Goal: Task Accomplishment & Management: Use online tool/utility

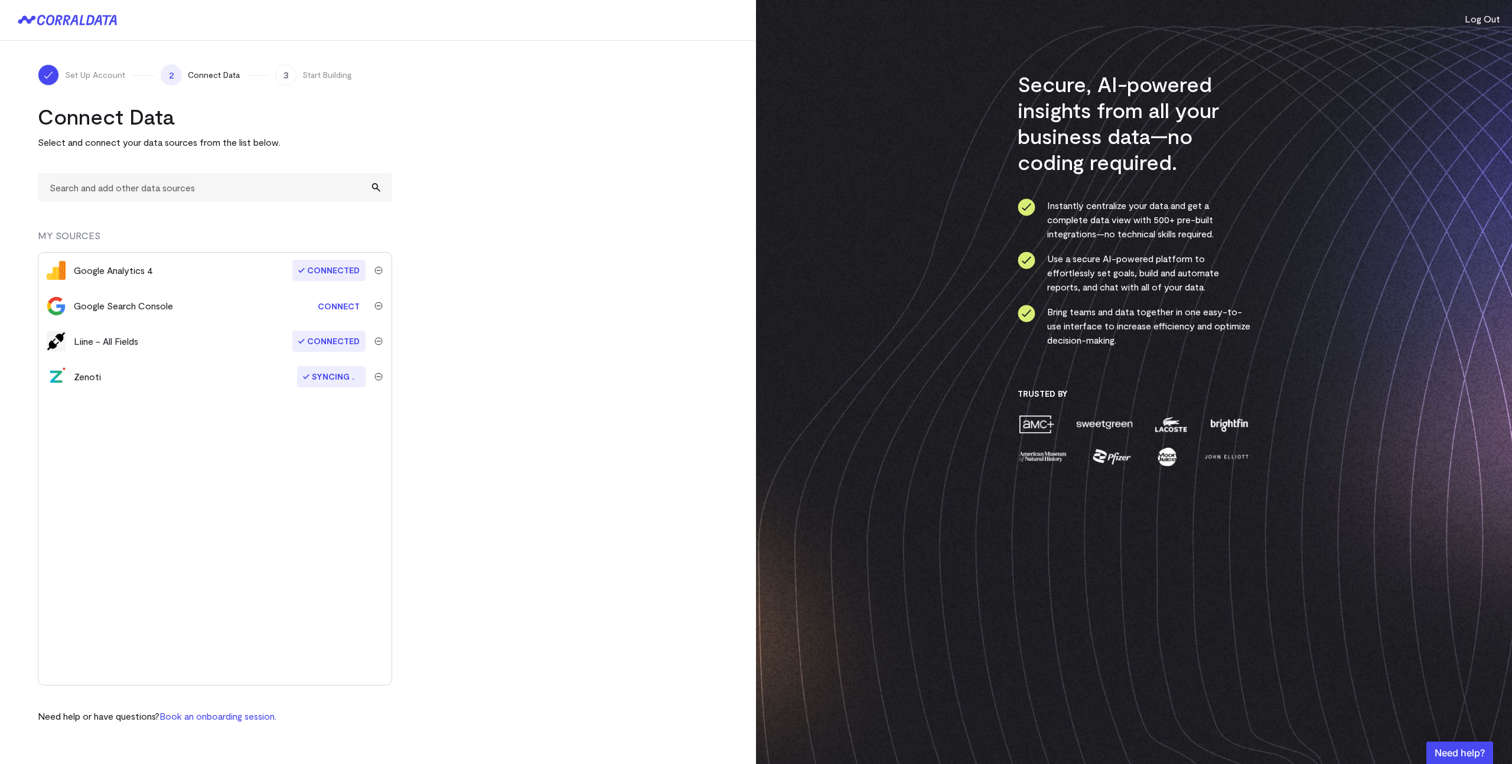
click at [336, 306] on link "Connect" at bounding box center [339, 306] width 54 height 22
click at [233, 192] on input "text" at bounding box center [215, 187] width 354 height 29
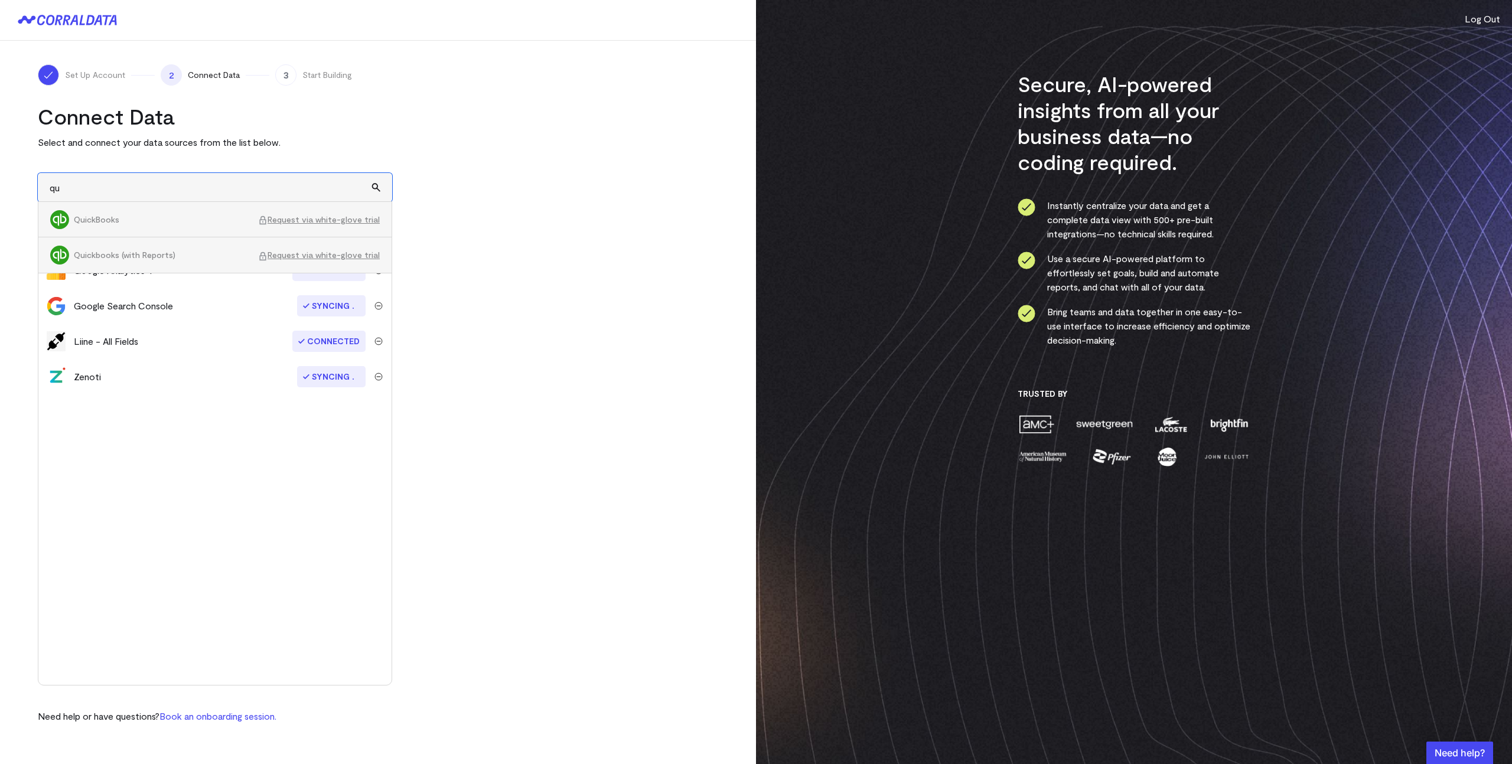
type input "q"
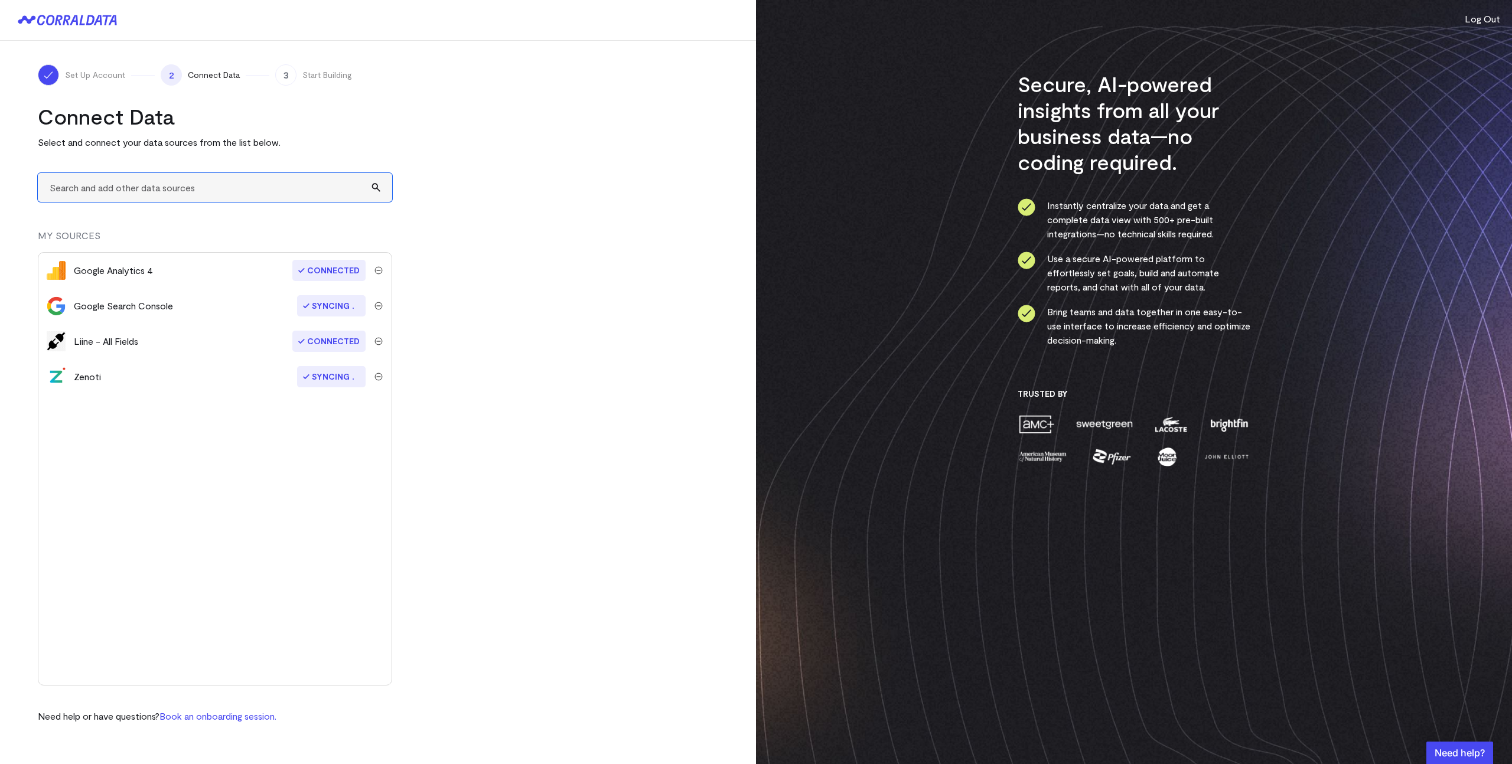
click at [371, 184] on input "text" at bounding box center [215, 187] width 354 height 29
click at [349, 190] on input "text" at bounding box center [215, 187] width 354 height 29
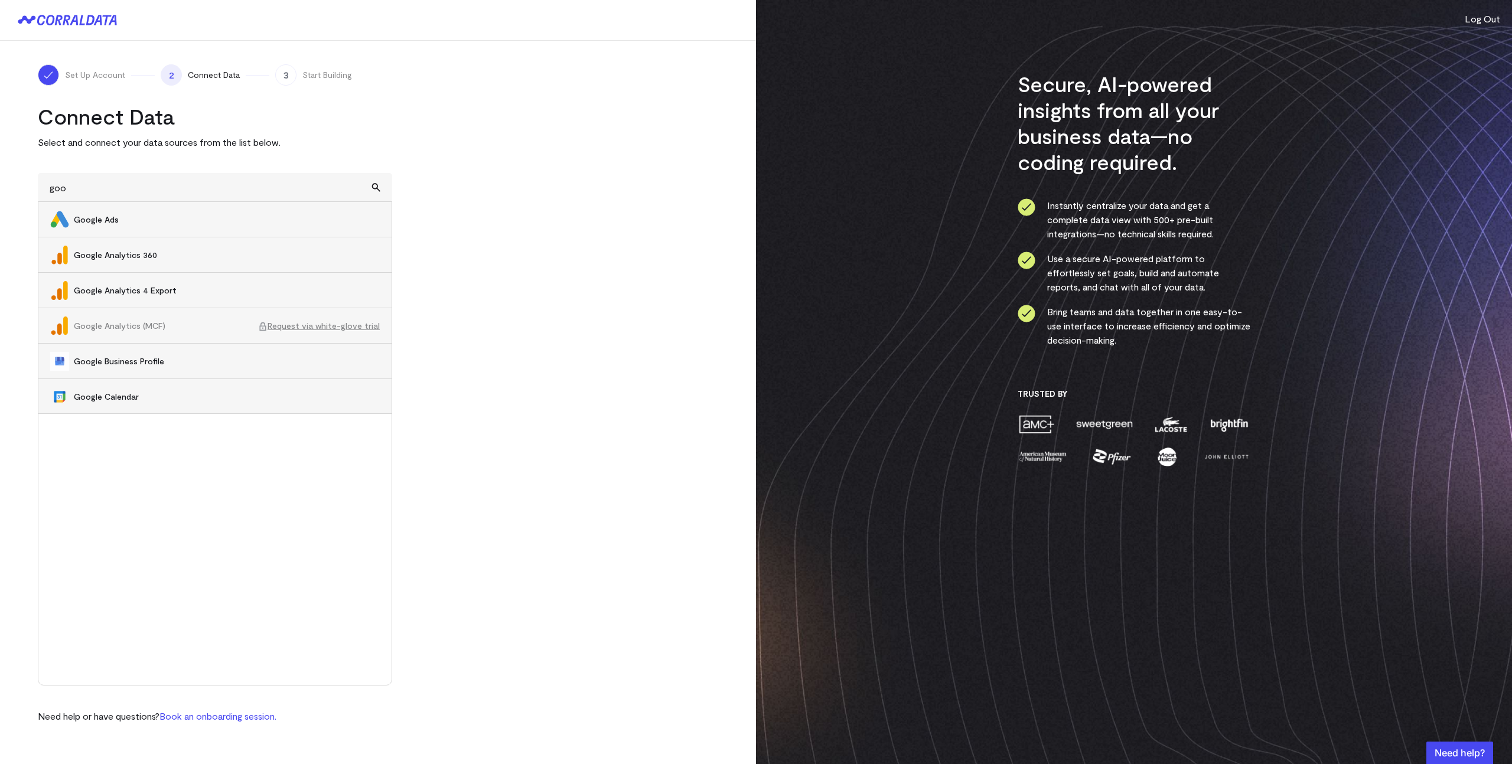
click at [133, 365] on span "Google Business Profile" at bounding box center [227, 361] width 306 height 12
type input "Google Business Profile"
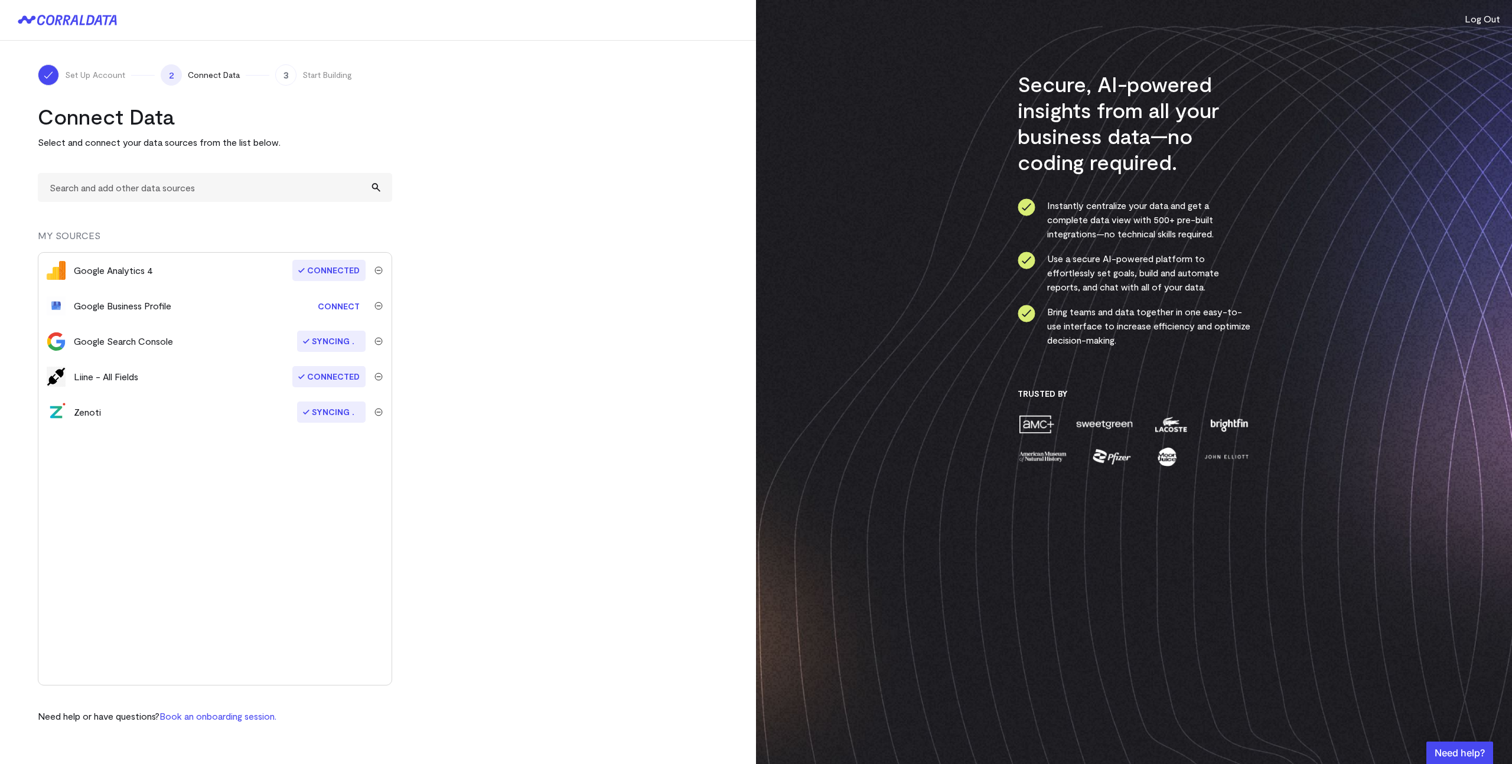
click at [337, 308] on link "Connect" at bounding box center [339, 306] width 54 height 22
click at [120, 188] on input "text" at bounding box center [215, 187] width 354 height 29
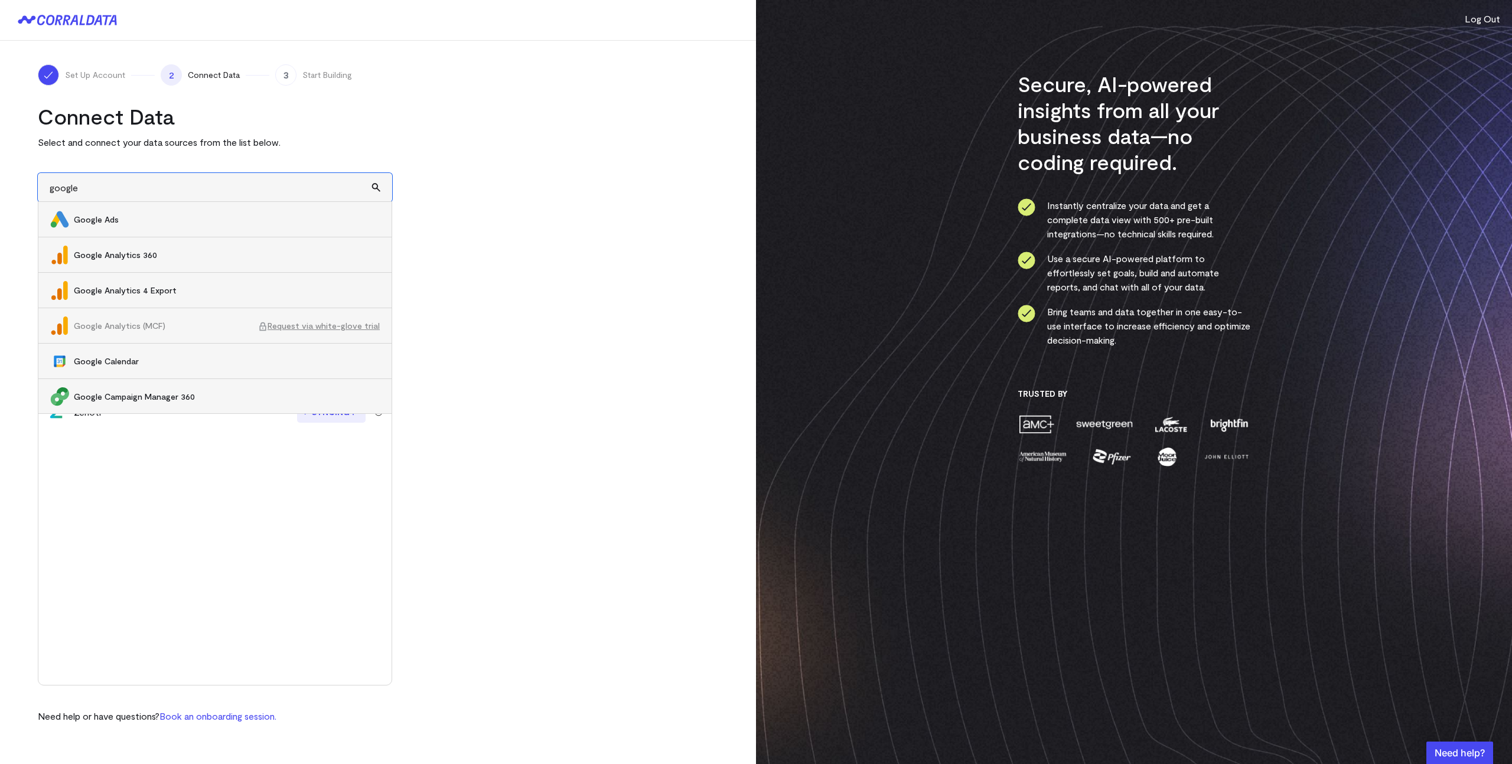
click at [99, 190] on input "google" at bounding box center [215, 187] width 354 height 29
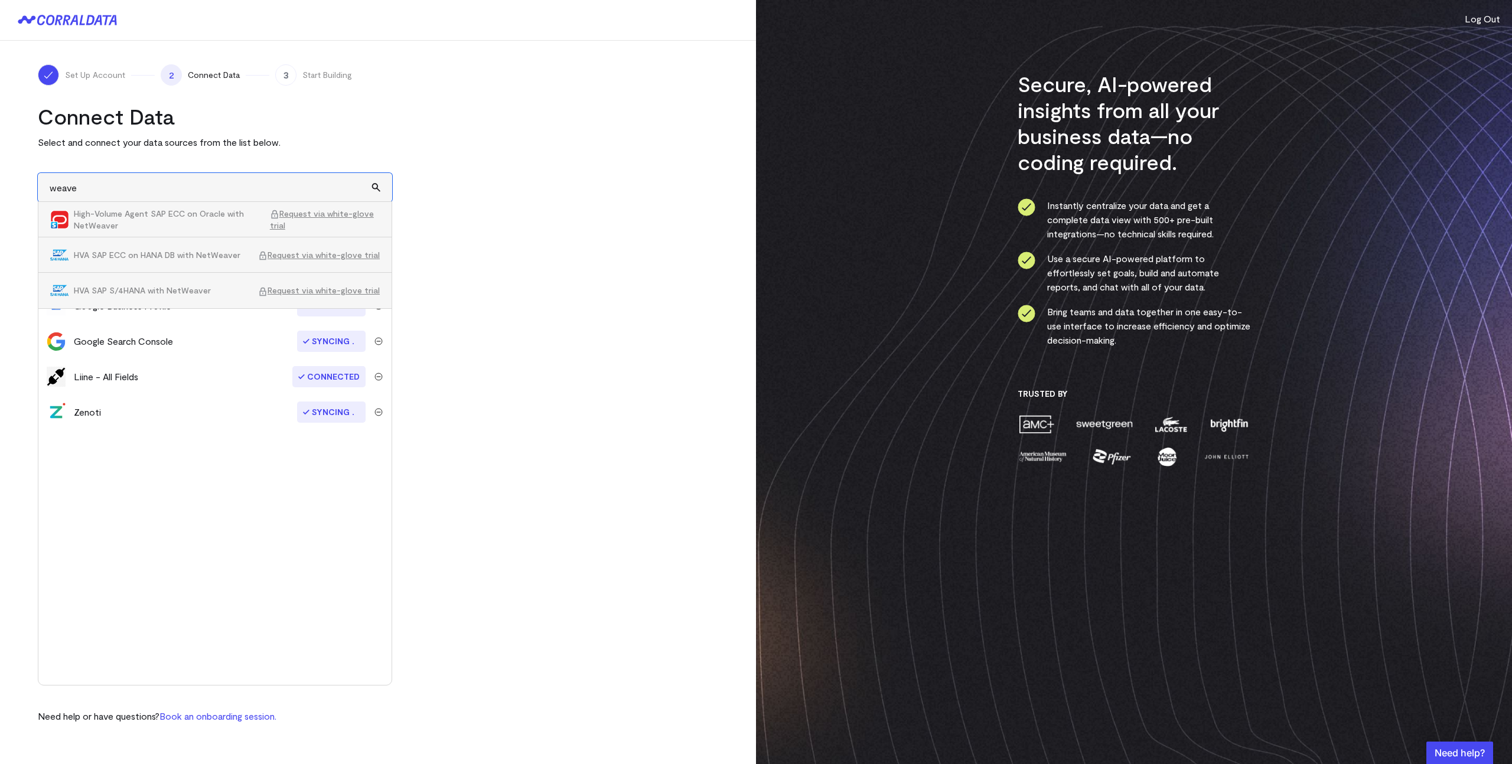
type input "weave"
click at [492, 217] on turbo-frame "Connect Data Select and connect your data sources from the list below. weave Hi…" at bounding box center [378, 413] width 680 height 620
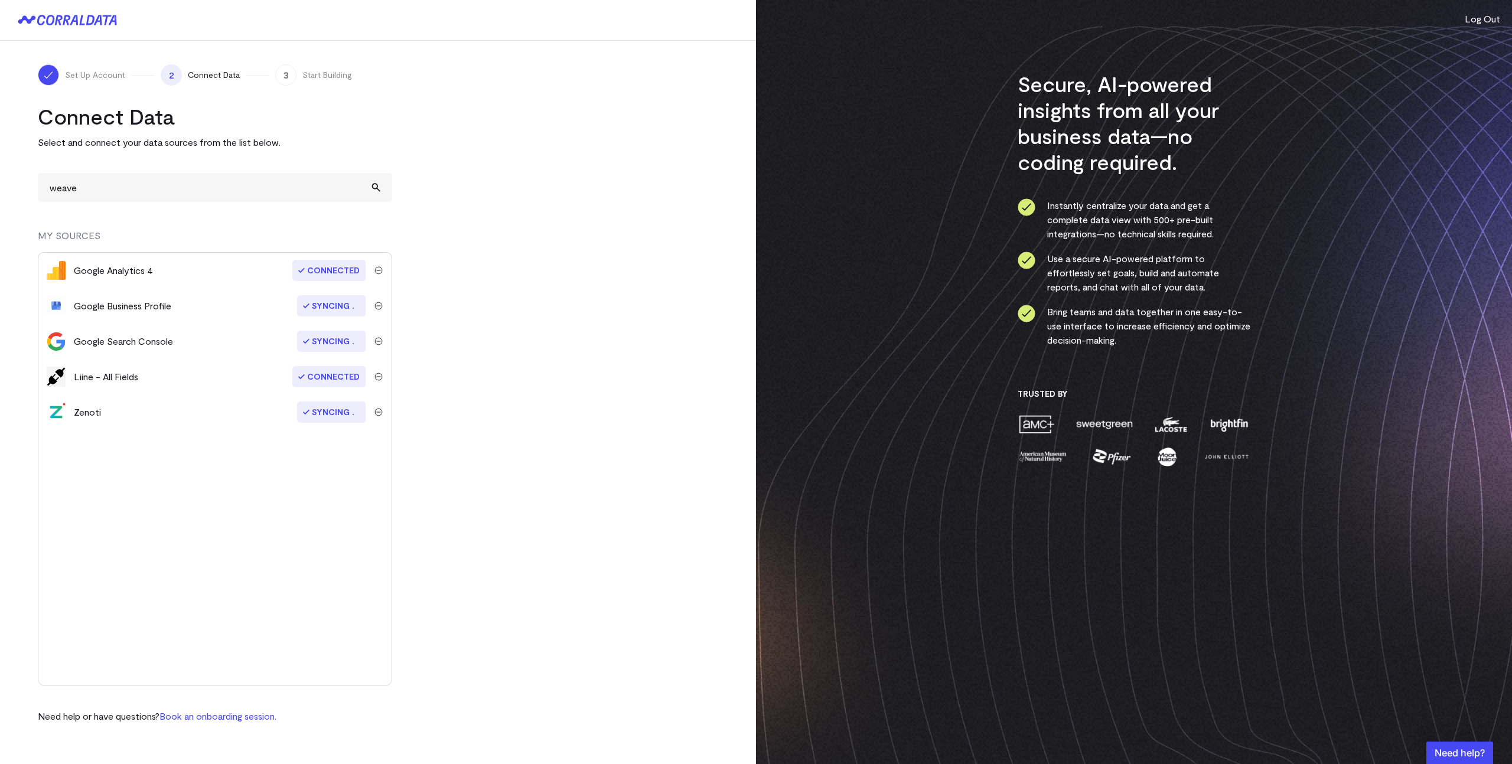
click at [63, 20] on icon at bounding box center [67, 20] width 99 height 11
